Goal: Information Seeking & Learning: Learn about a topic

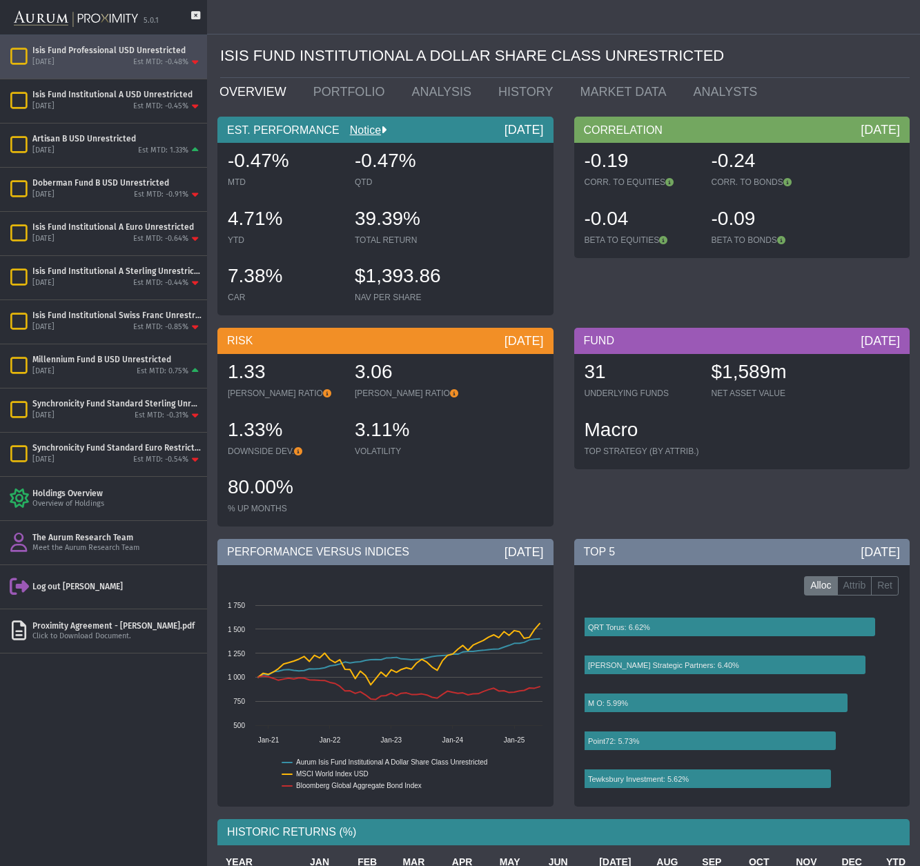
scroll to position [4, 0]
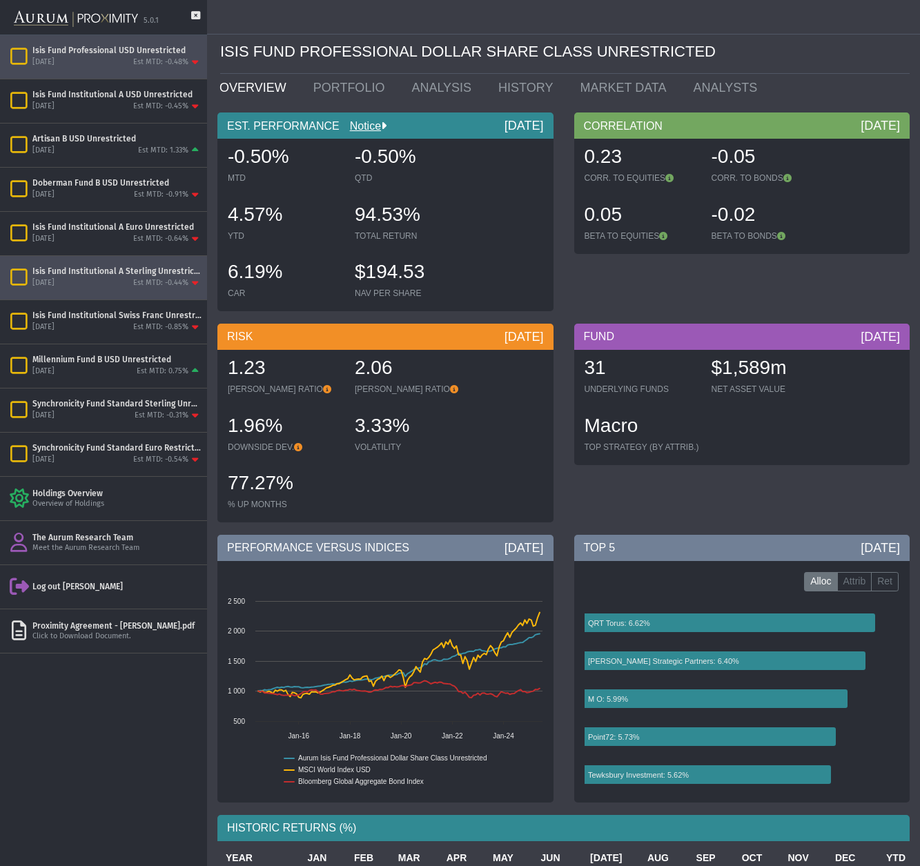
click at [79, 275] on div "Isis Fund Institutional A Sterling Unrestricted" at bounding box center [116, 271] width 169 height 11
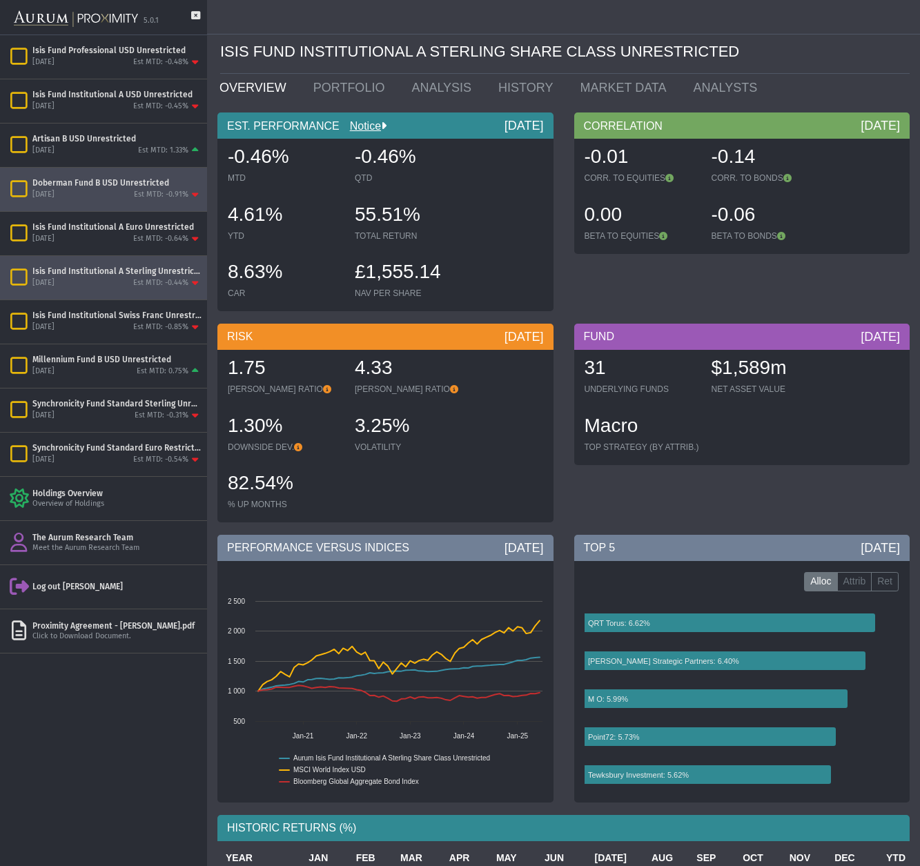
click at [111, 192] on div "[DATE] Est MTD: -0.91%" at bounding box center [116, 195] width 169 height 12
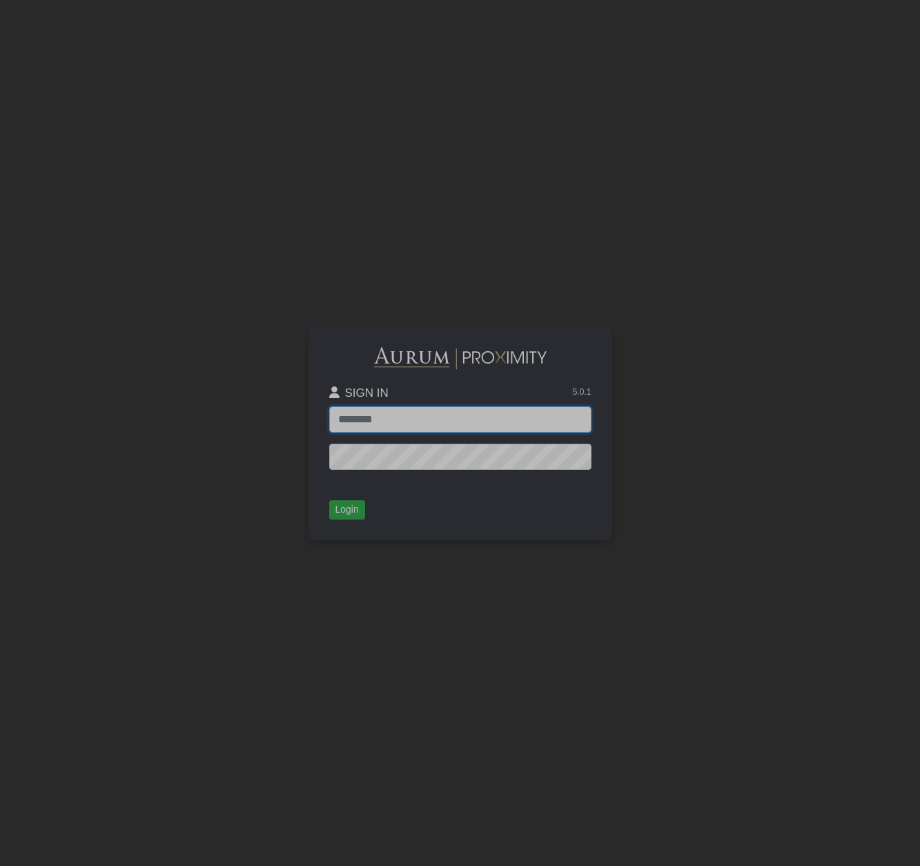
type input "**********"
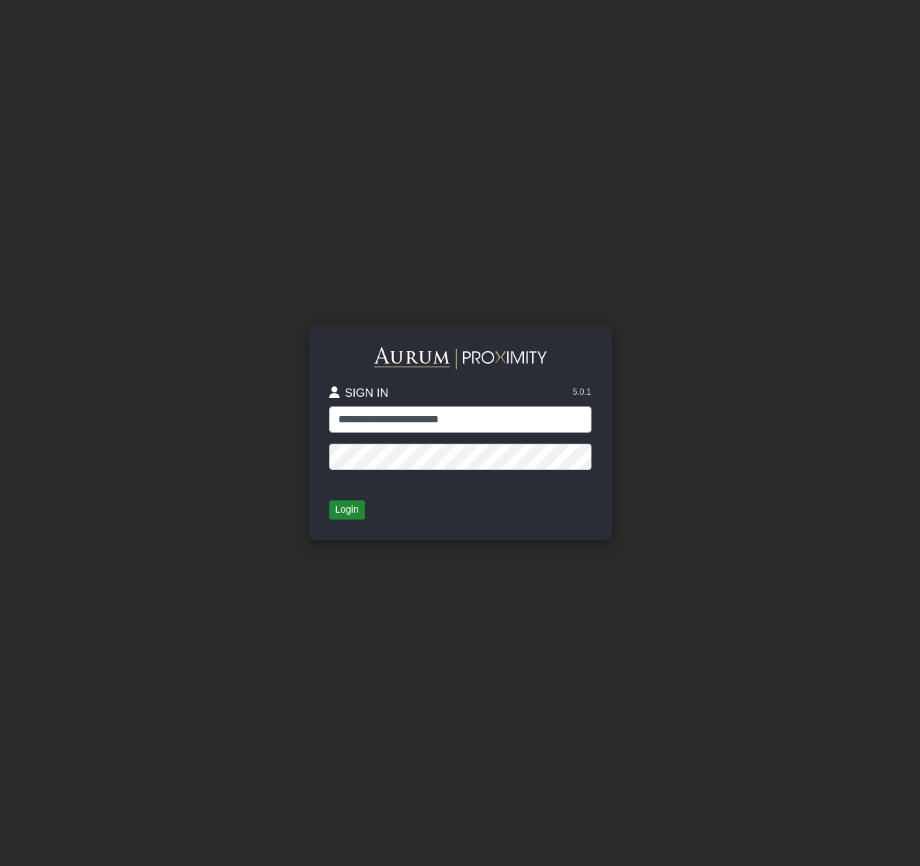
click at [351, 510] on button "Login" at bounding box center [347, 509] width 36 height 19
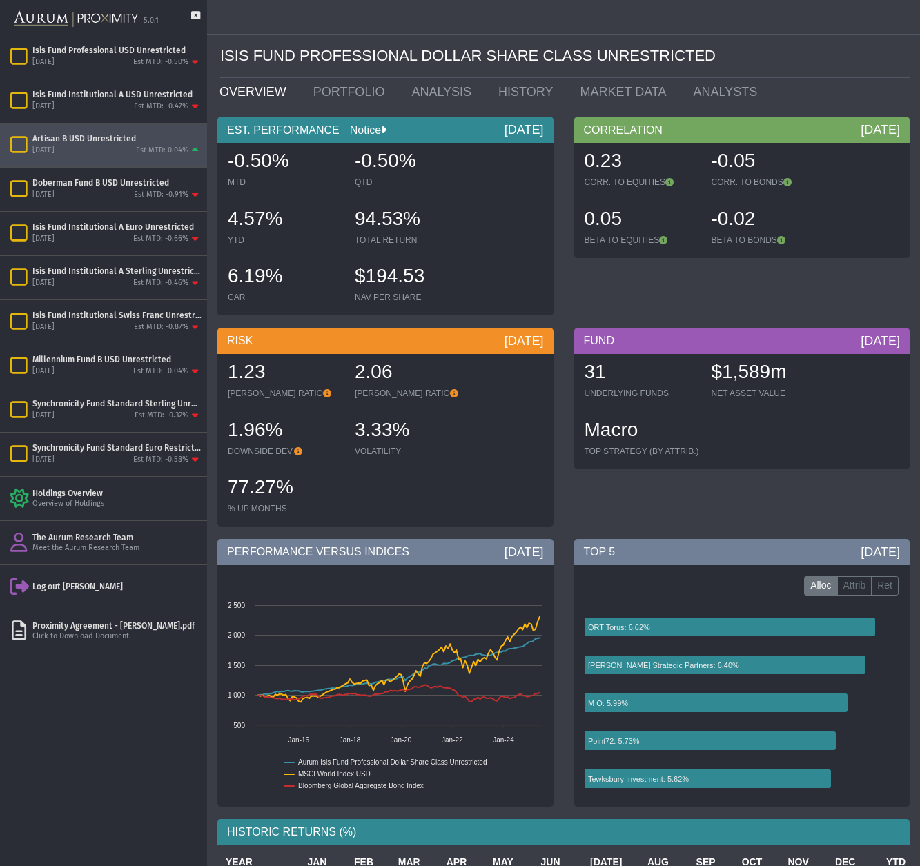
click at [75, 145] on div "August 2025 Est MTD: 0.04%" at bounding box center [116, 151] width 169 height 12
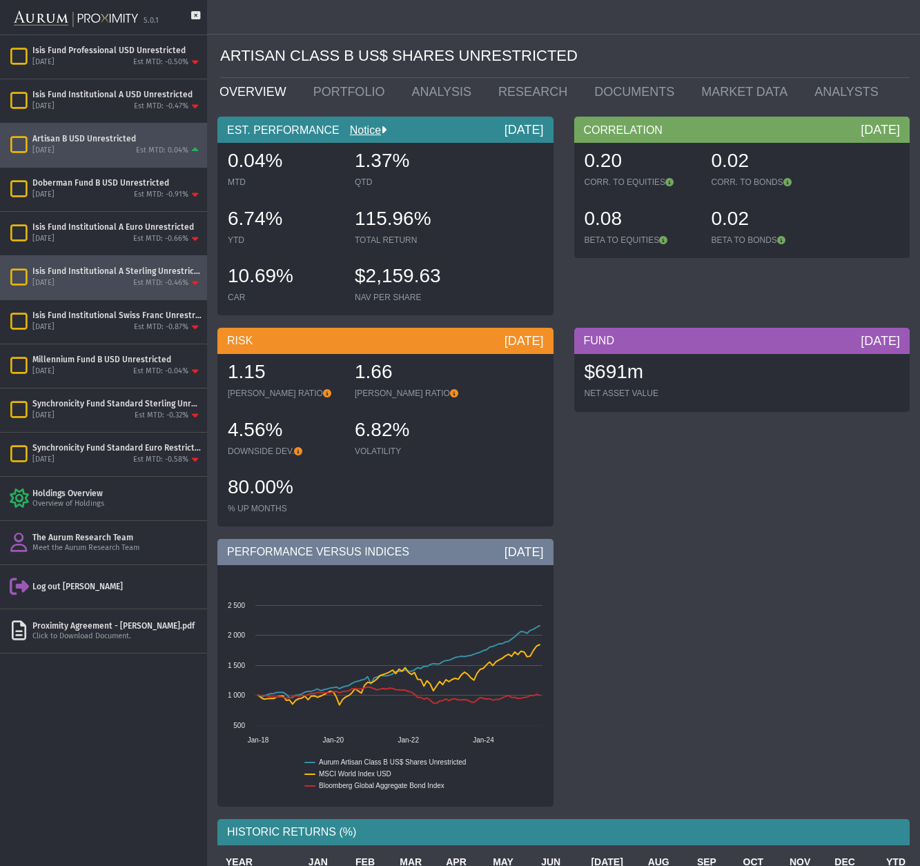
click at [63, 282] on div "July 2025 Est MTD: -0.46%" at bounding box center [116, 283] width 169 height 12
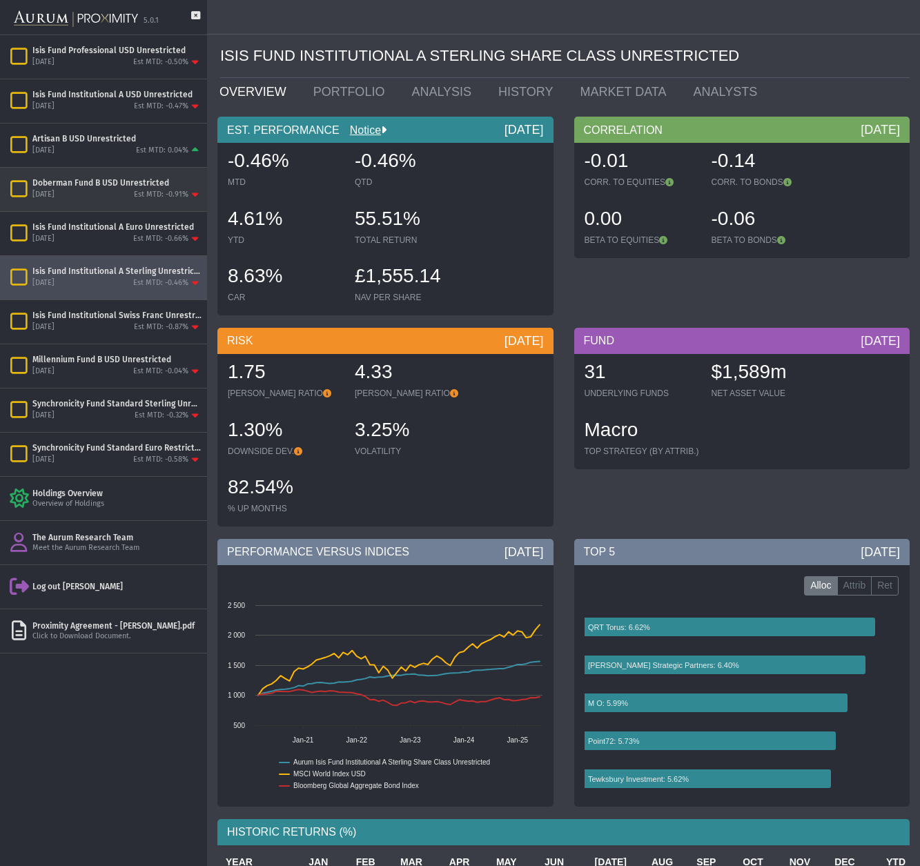
click at [67, 193] on div "[DATE] Est MTD: -0.91%" at bounding box center [116, 195] width 169 height 12
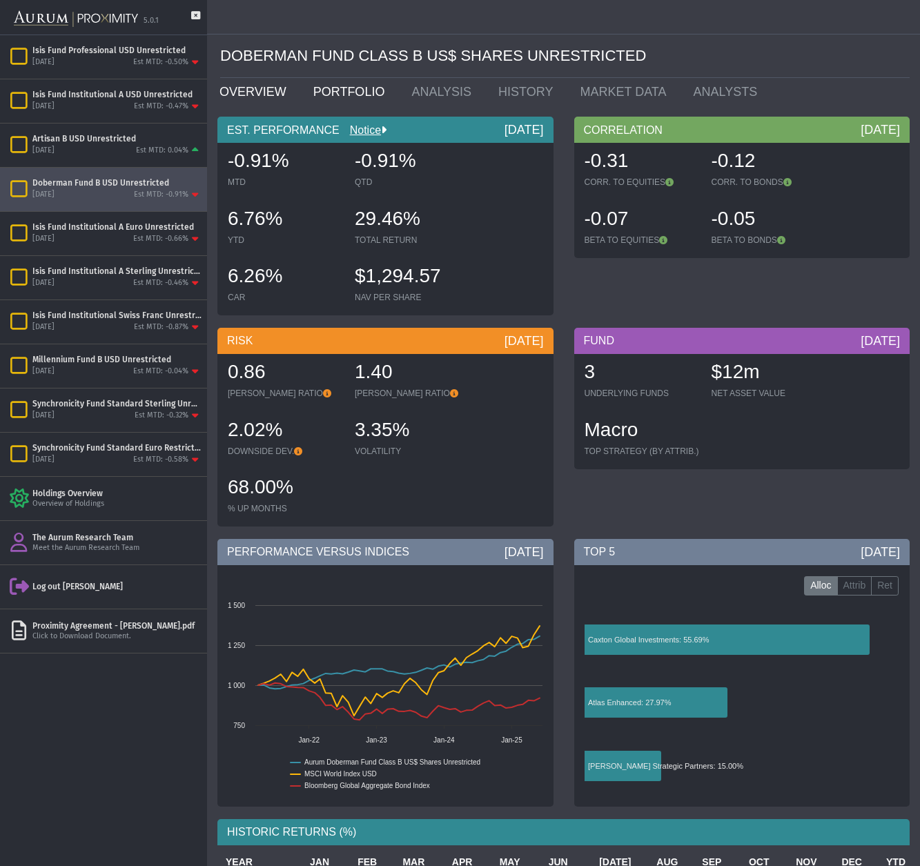
click at [338, 88] on link "PORTFOLIO" at bounding box center [352, 92] width 99 height 28
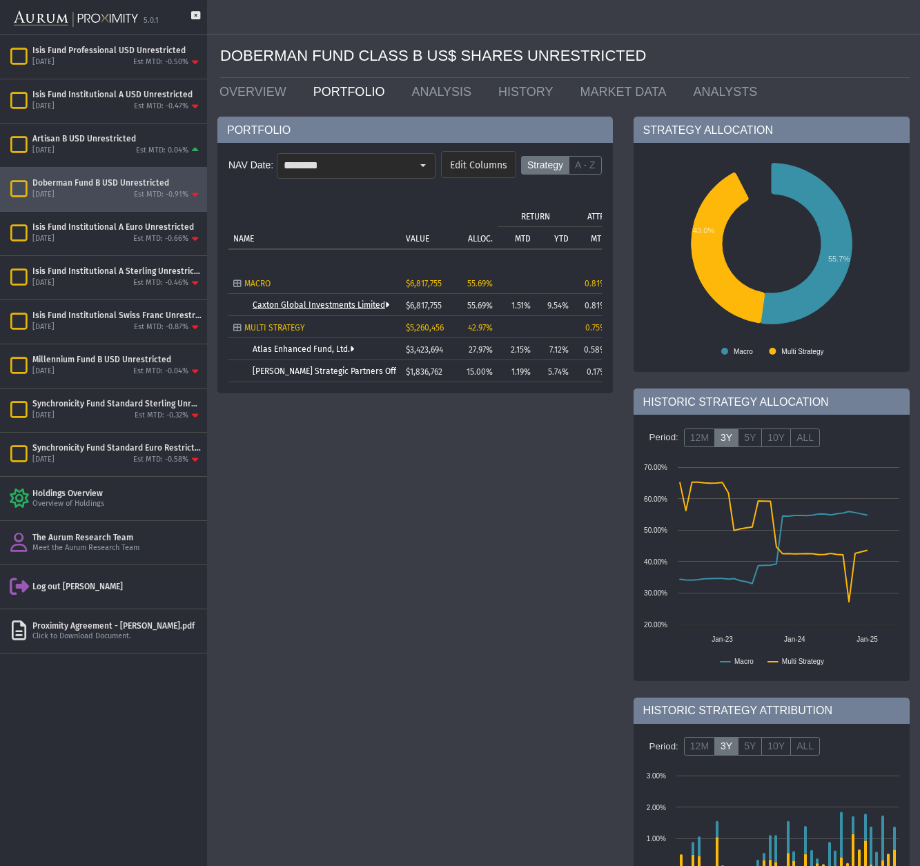
click at [295, 309] on link "Caxton Global Investments Limited" at bounding box center [321, 305] width 137 height 10
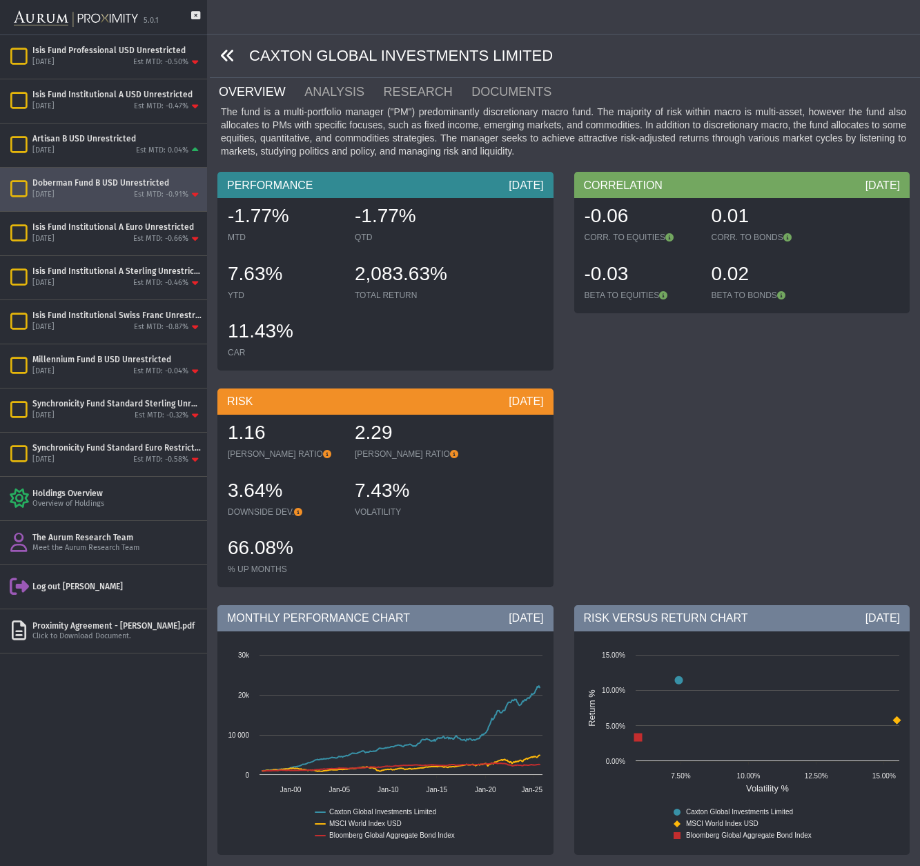
click at [231, 56] on icon at bounding box center [227, 55] width 15 height 15
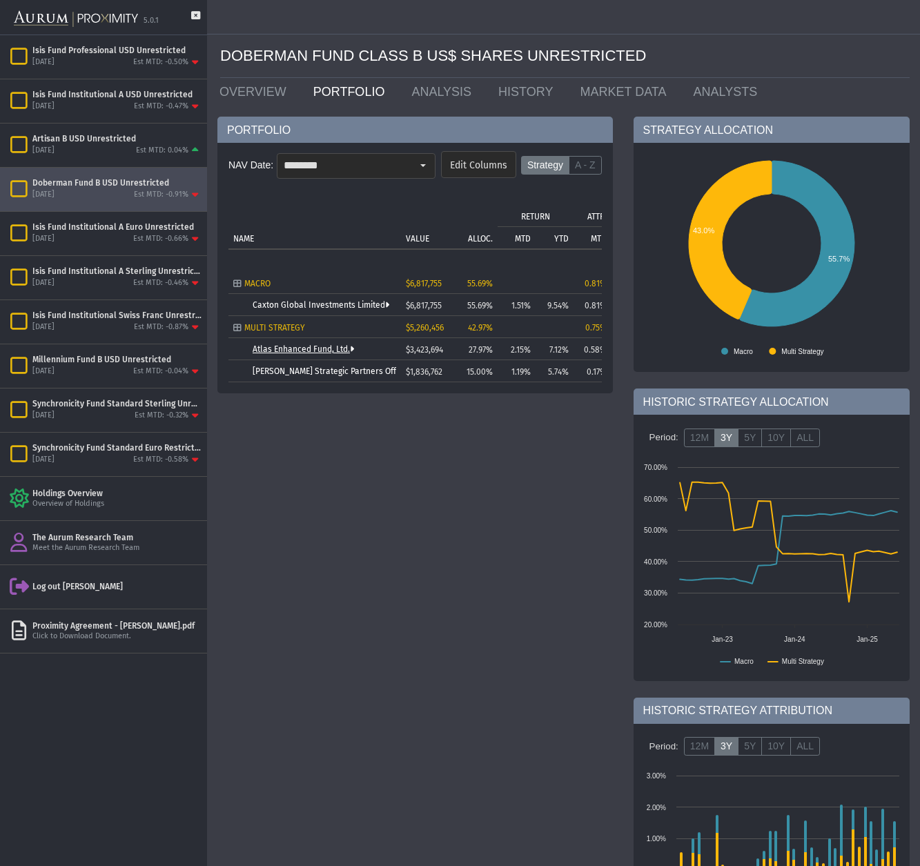
click at [279, 348] on link "Atlas Enhanced Fund, Ltd." at bounding box center [303, 349] width 101 height 10
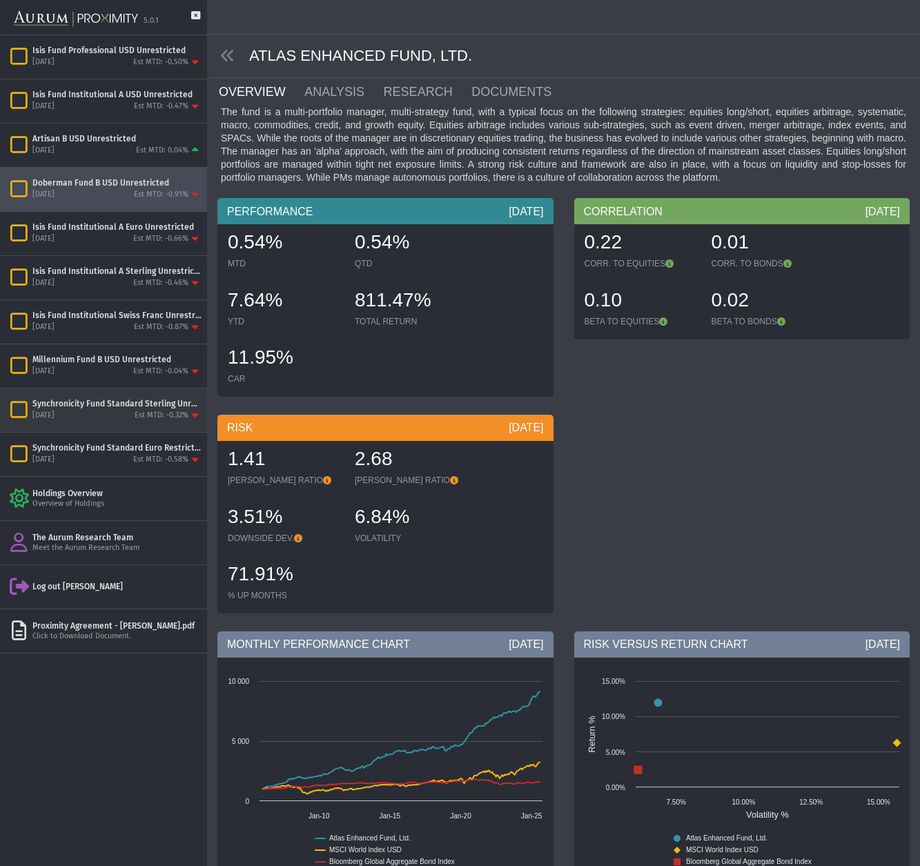
click at [124, 416] on div "July 2025 Est MTD: -0.32%" at bounding box center [116, 416] width 169 height 12
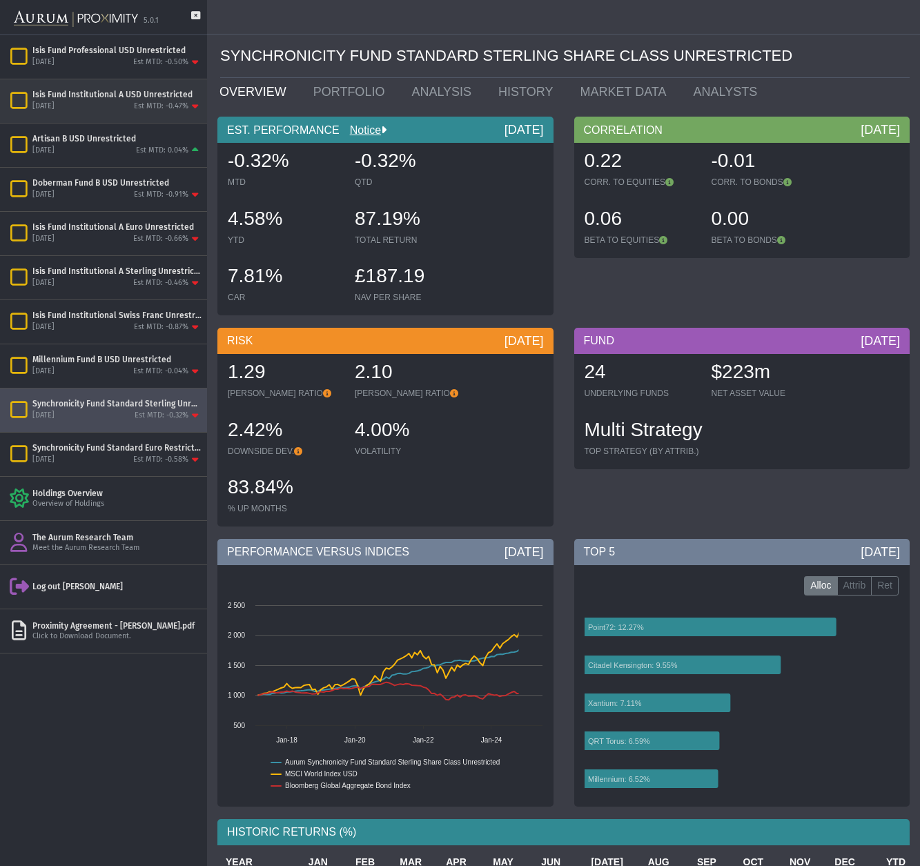
click at [101, 104] on div "July 2025 Est MTD: -0.47%" at bounding box center [116, 107] width 169 height 12
